Goal: Information Seeking & Learning: Compare options

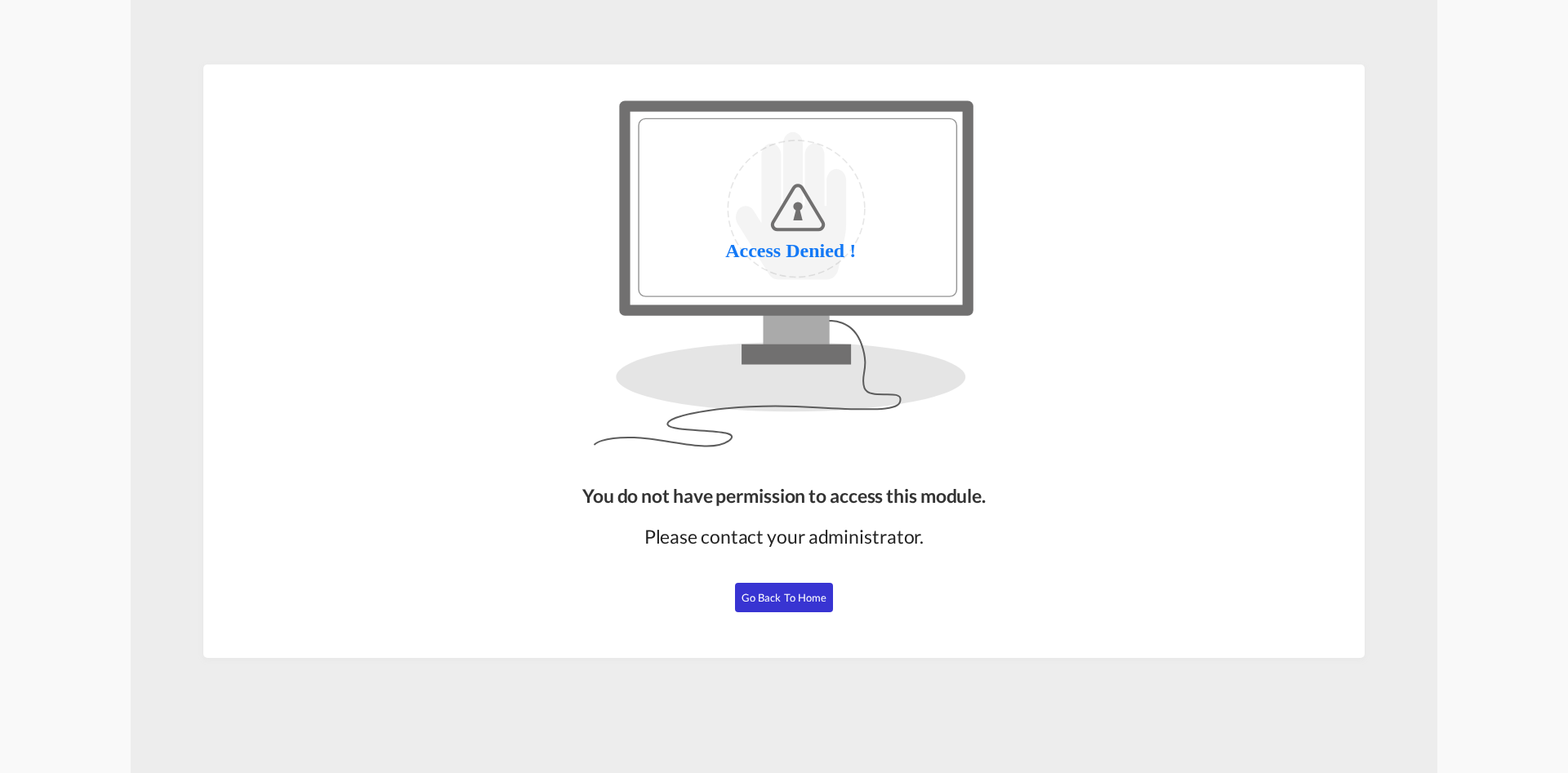
click at [762, 590] on button "Go Back to Home" at bounding box center [784, 597] width 98 height 29
